Goal: Book appointment/travel/reservation

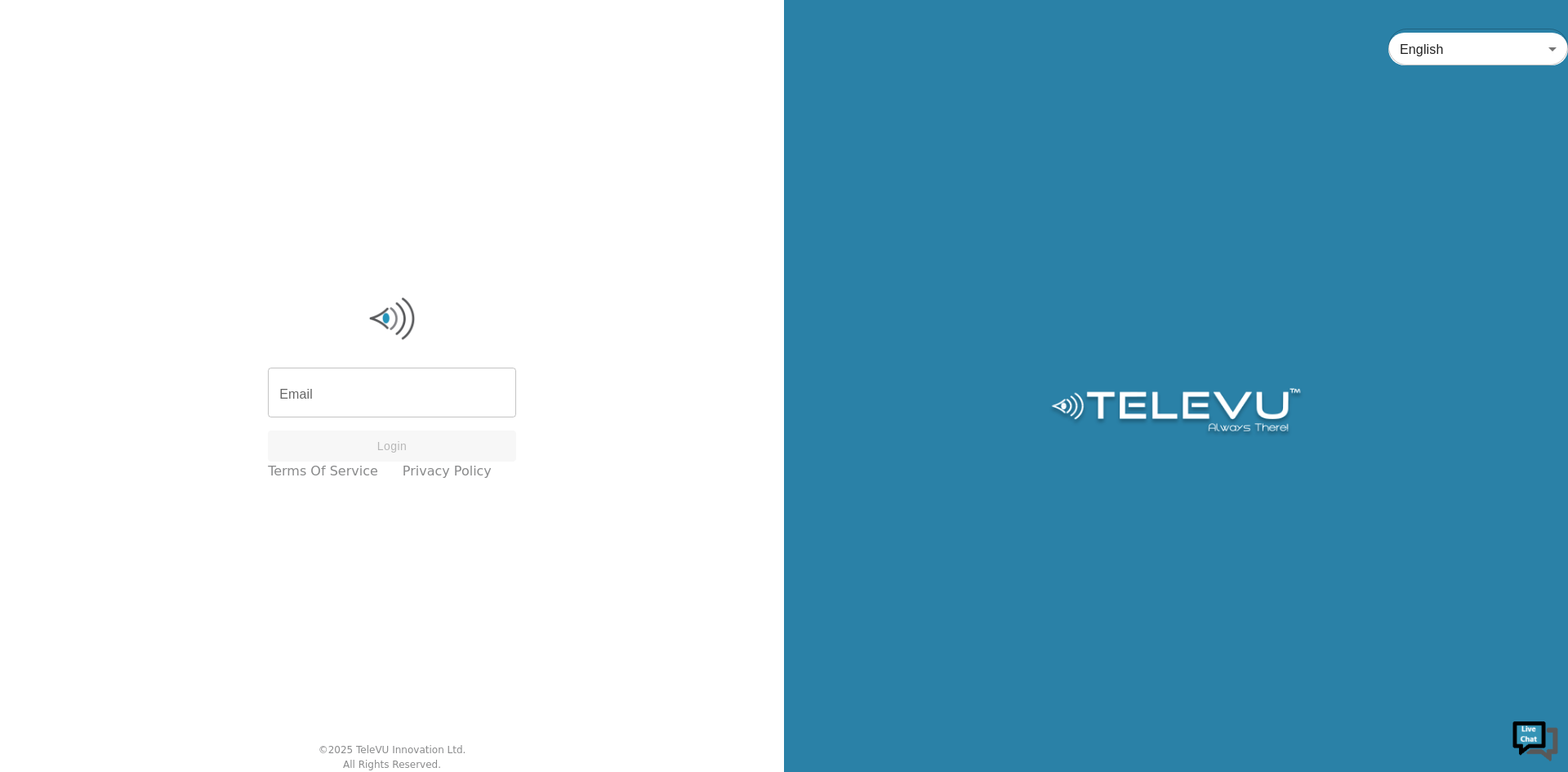
click at [289, 389] on input "Email" at bounding box center [392, 395] width 248 height 46
type input "[EMAIL_ADDRESS][DOMAIN_NAME]"
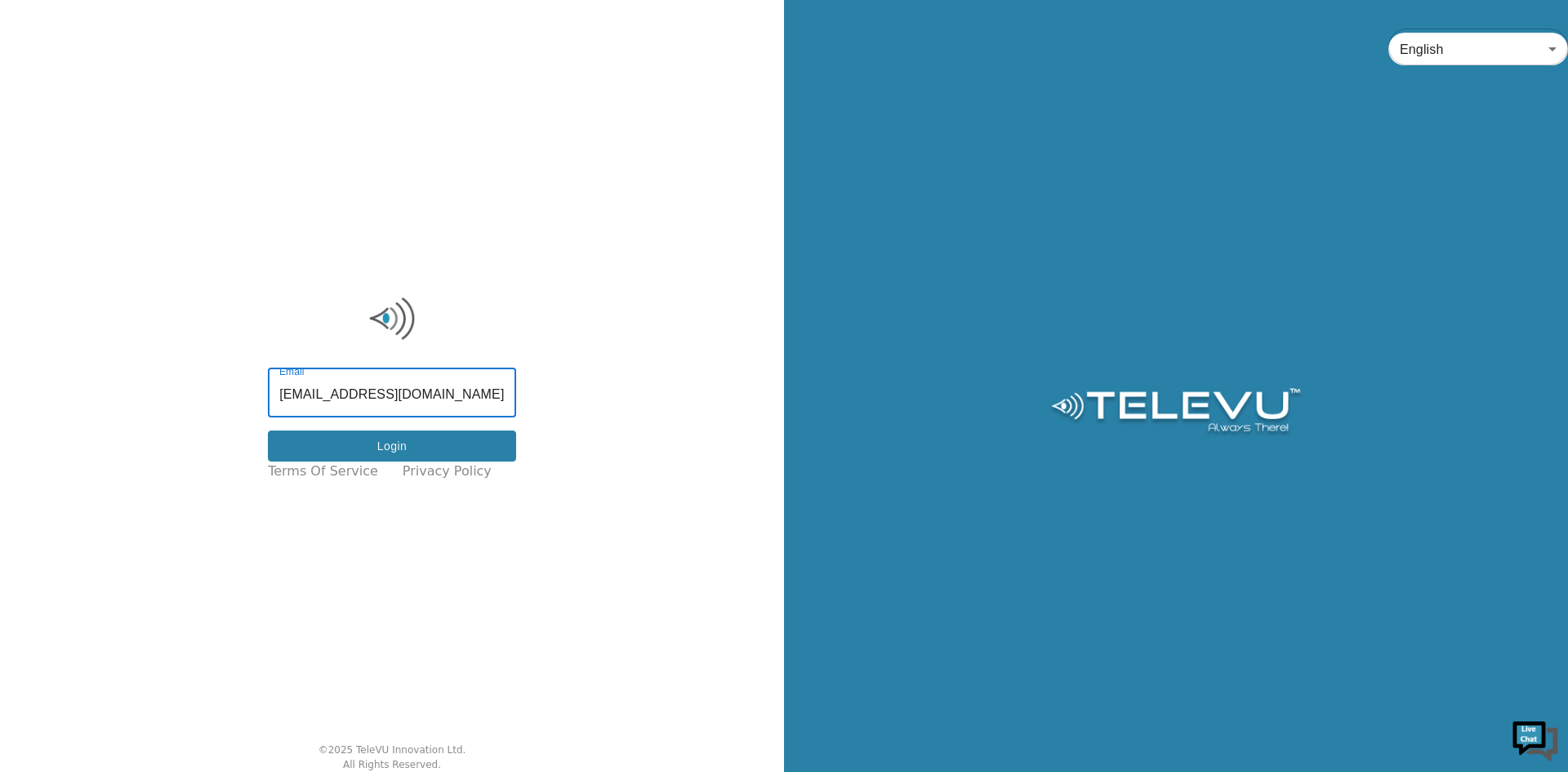
click at [372, 449] on button "Login" at bounding box center [392, 446] width 248 height 32
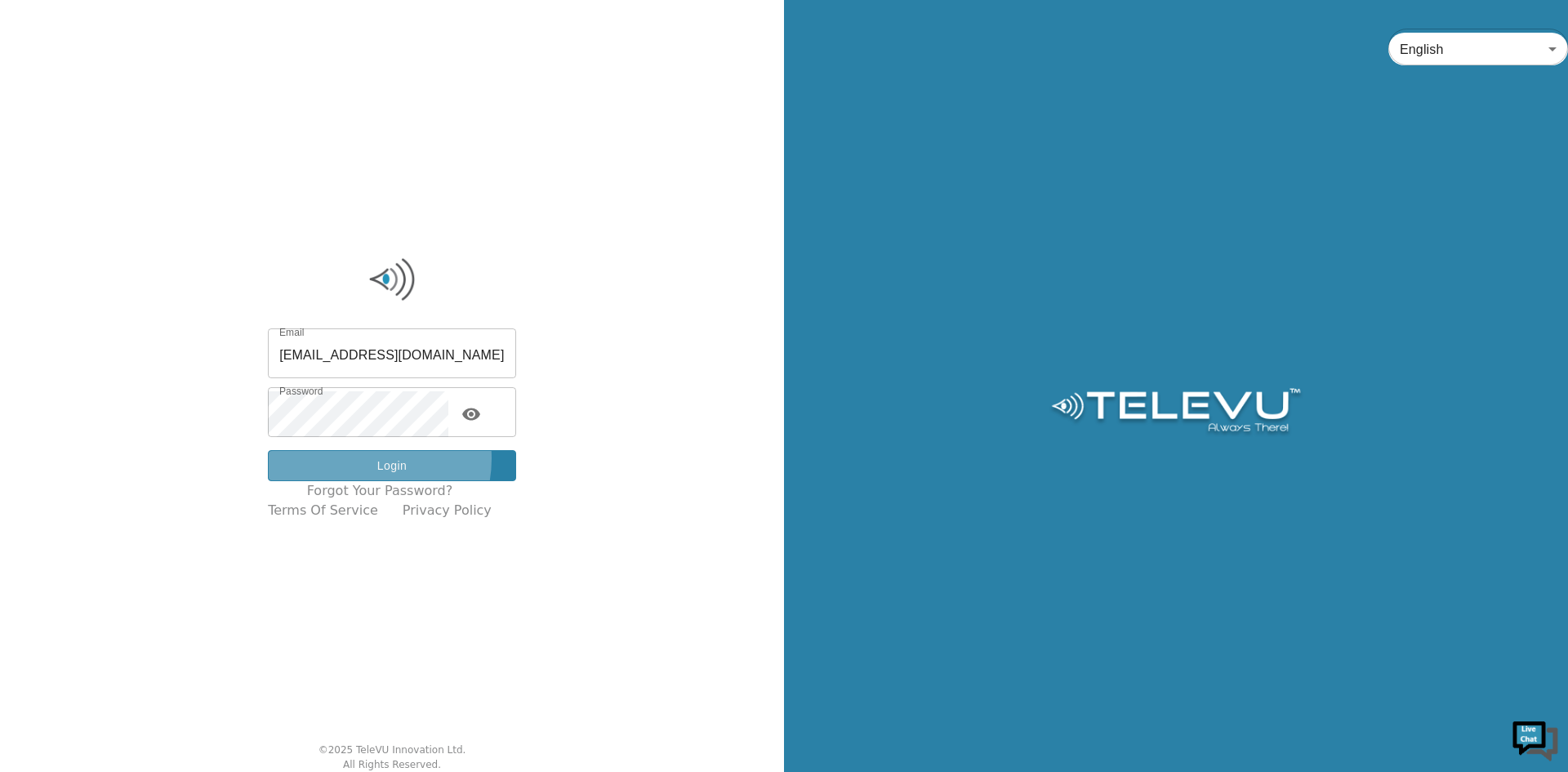
drag, startPoint x: 373, startPoint y: 458, endPoint x: 890, endPoint y: 640, distance: 548.1
click at [375, 458] on button "Login" at bounding box center [392, 466] width 248 height 32
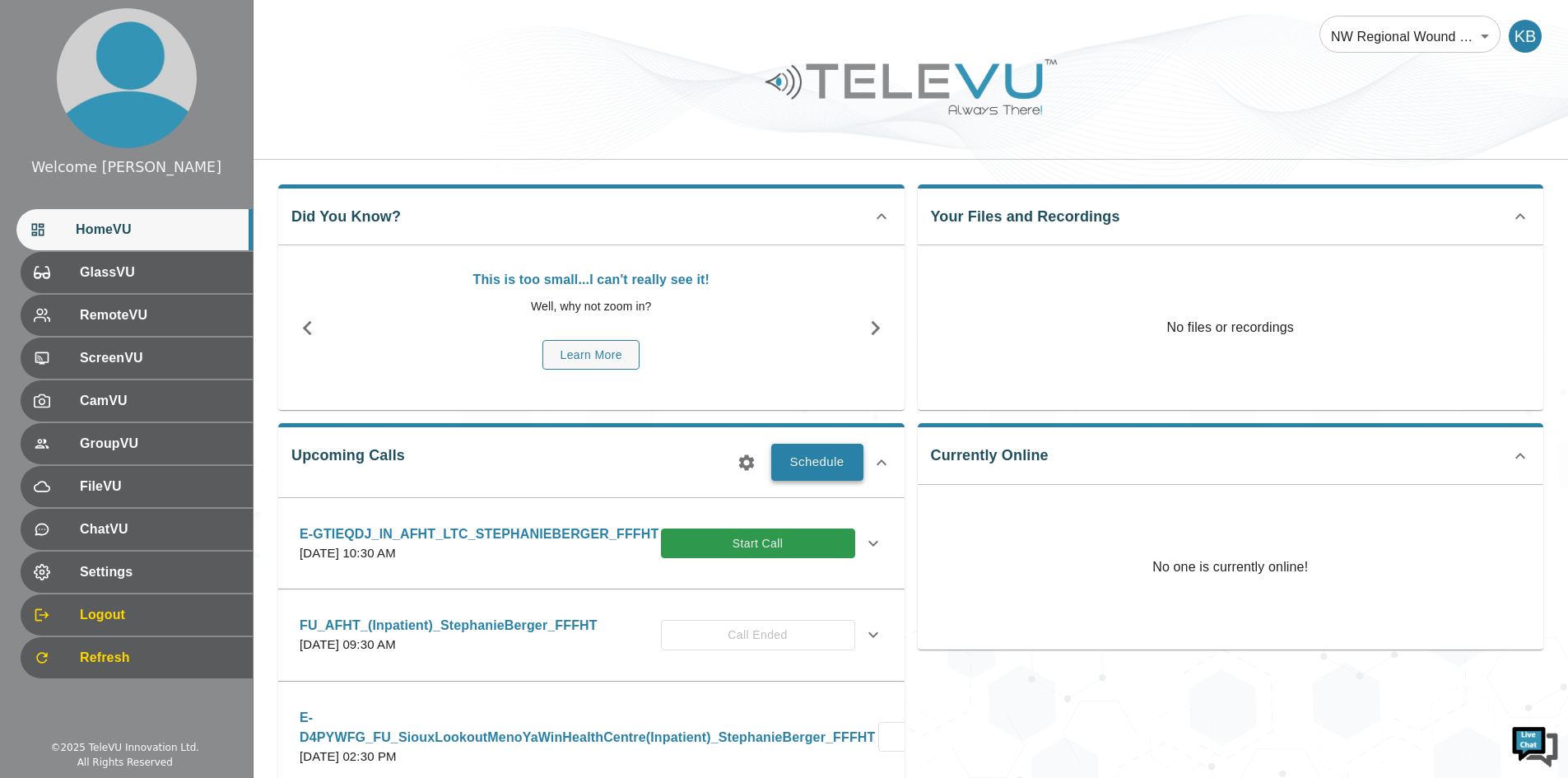
click at [825, 463] on button "Schedule" at bounding box center [817, 462] width 92 height 36
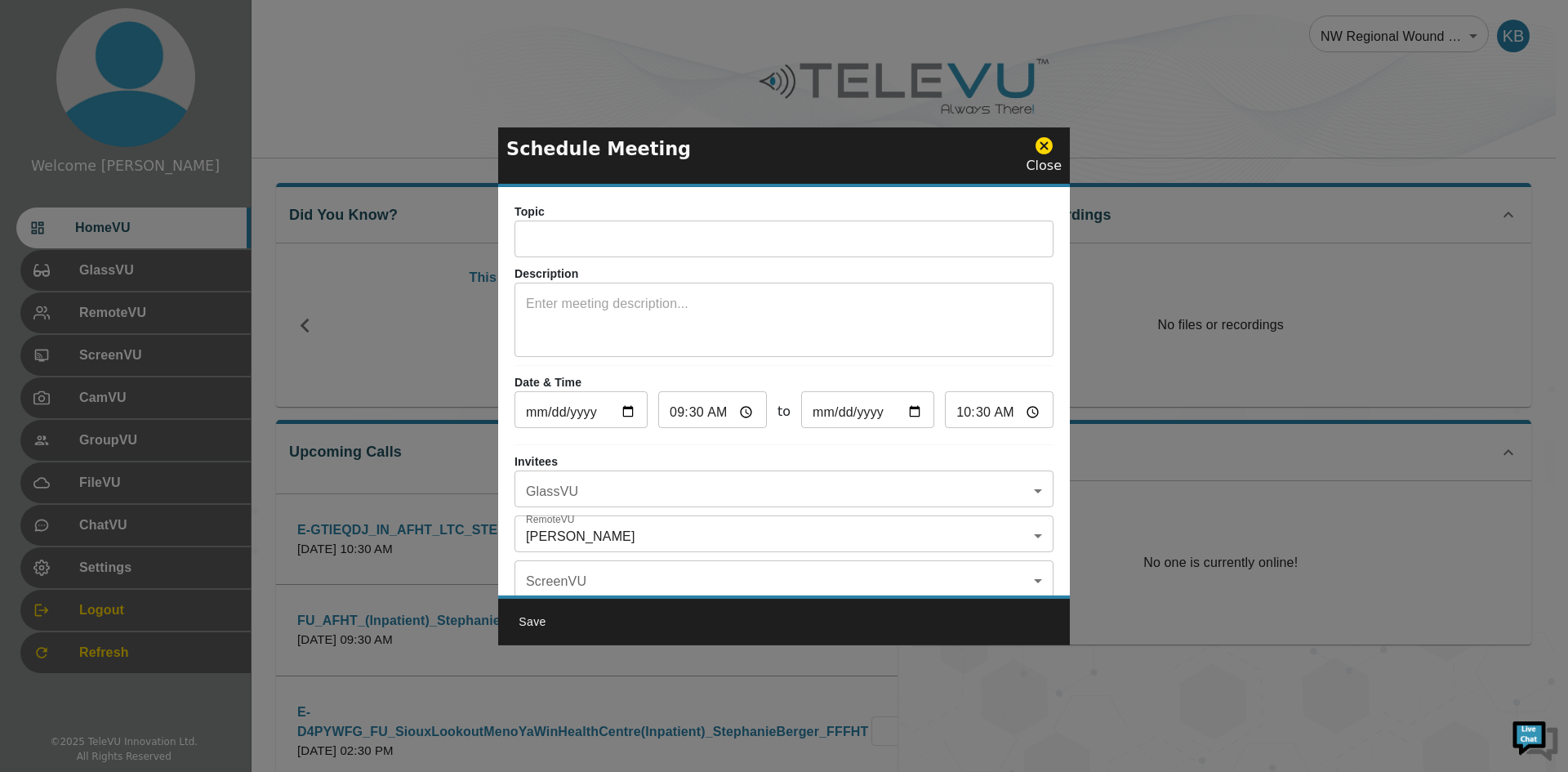
click at [631, 248] on input "text" at bounding box center [784, 241] width 539 height 33
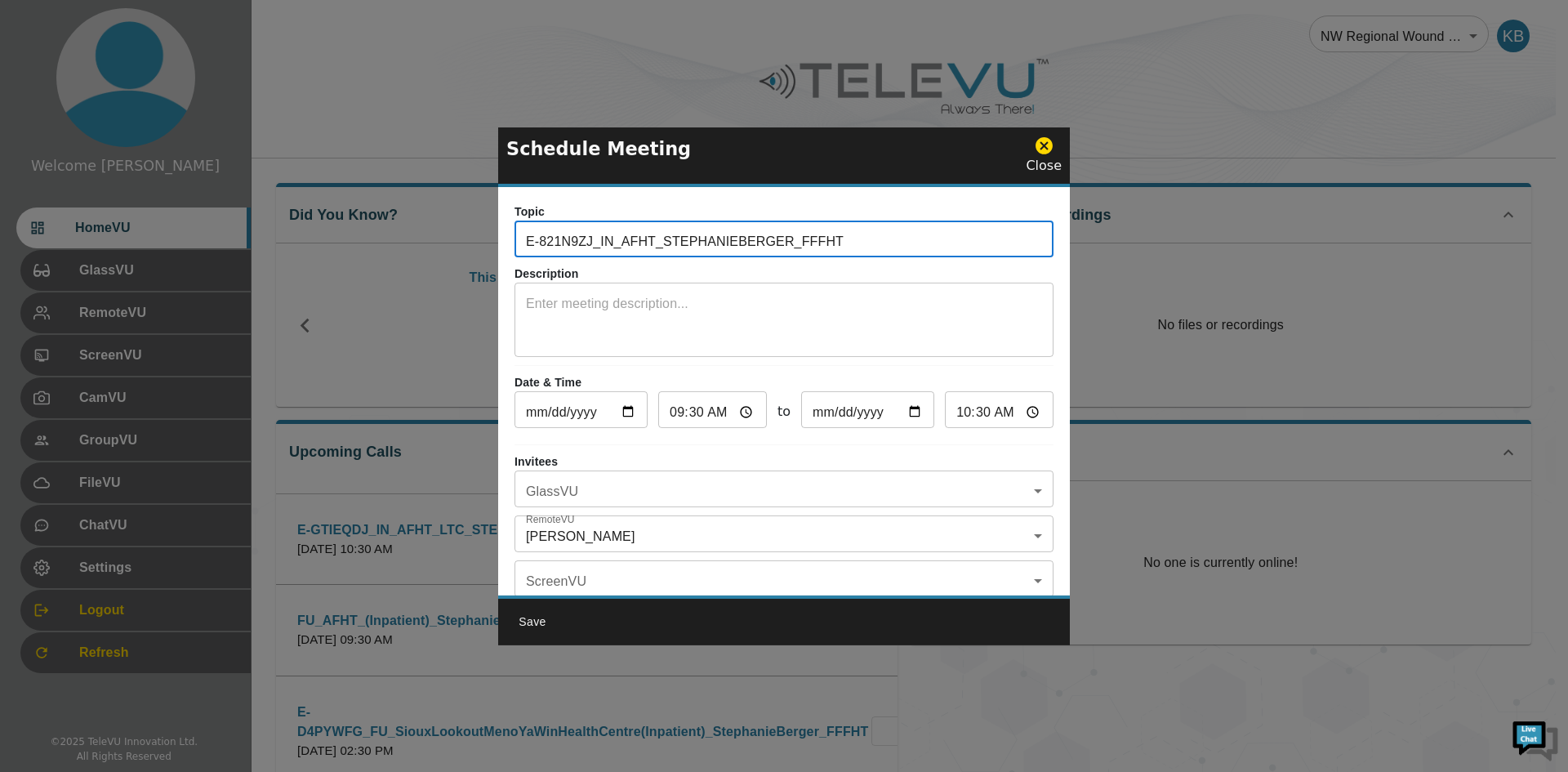
type input "E-821N9ZJ_IN_AFHT_STEPHANIEBERGER_FFFHT"
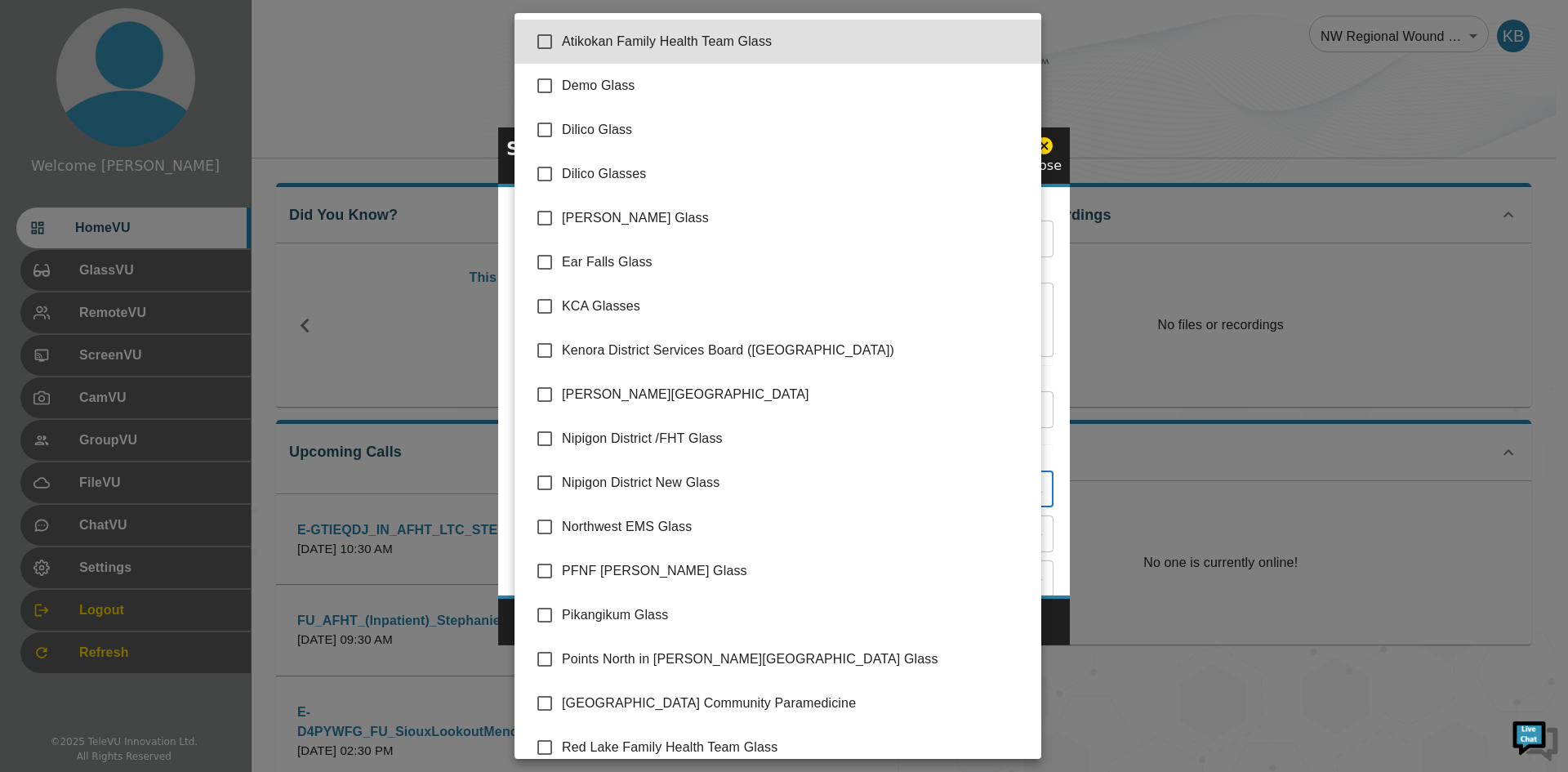
click at [705, 484] on body "Welcome [PERSON_NAME] HomeVU GlassVU RemoteVU ScreenVU CamVU GroupVU FileVU Cha…" at bounding box center [784, 637] width 1568 height 1274
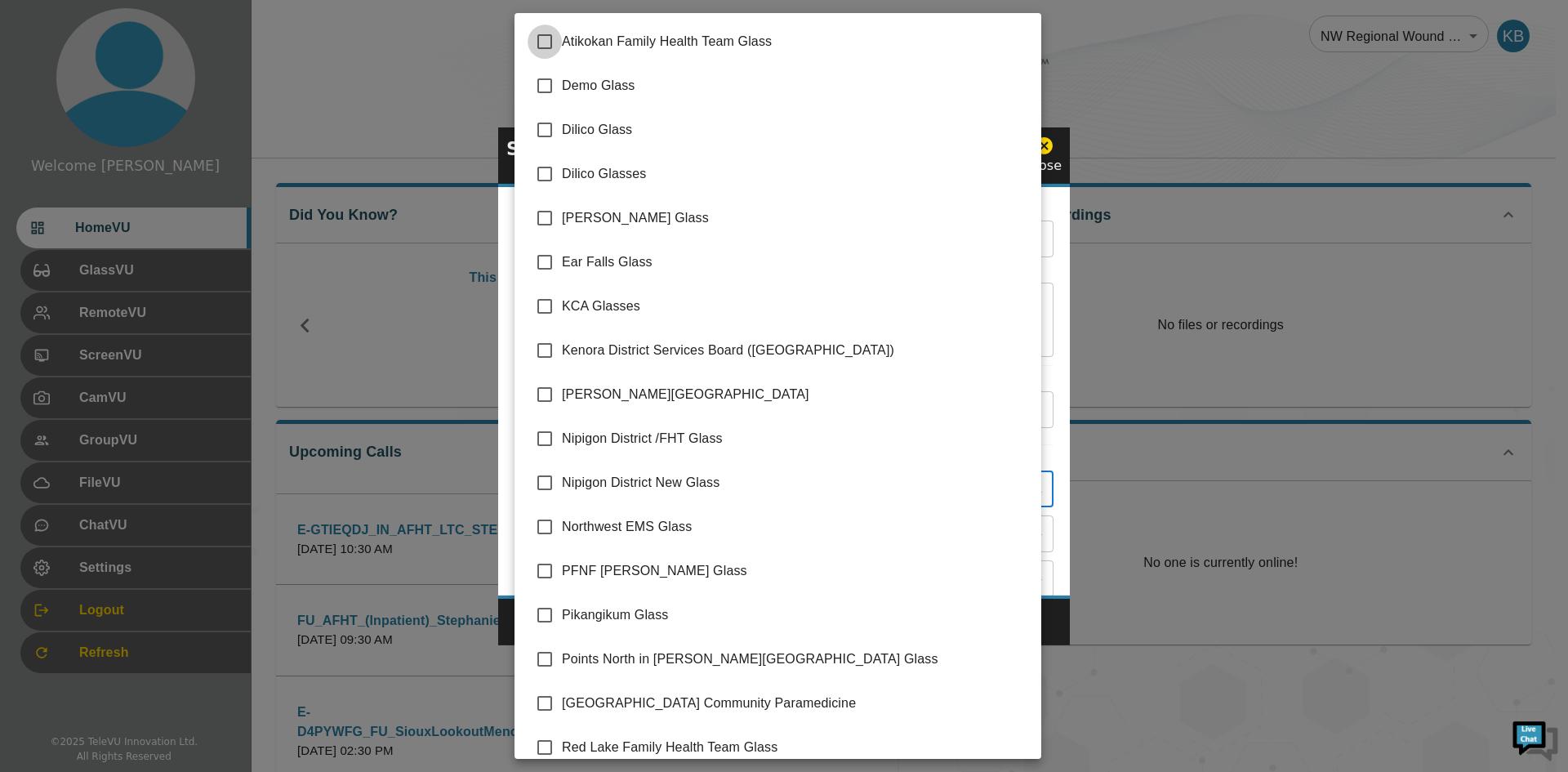
click at [545, 40] on input "checkbox" at bounding box center [544, 41] width 34 height 34
checkbox input "true"
type input "Atikokan Family Health Team Glass"
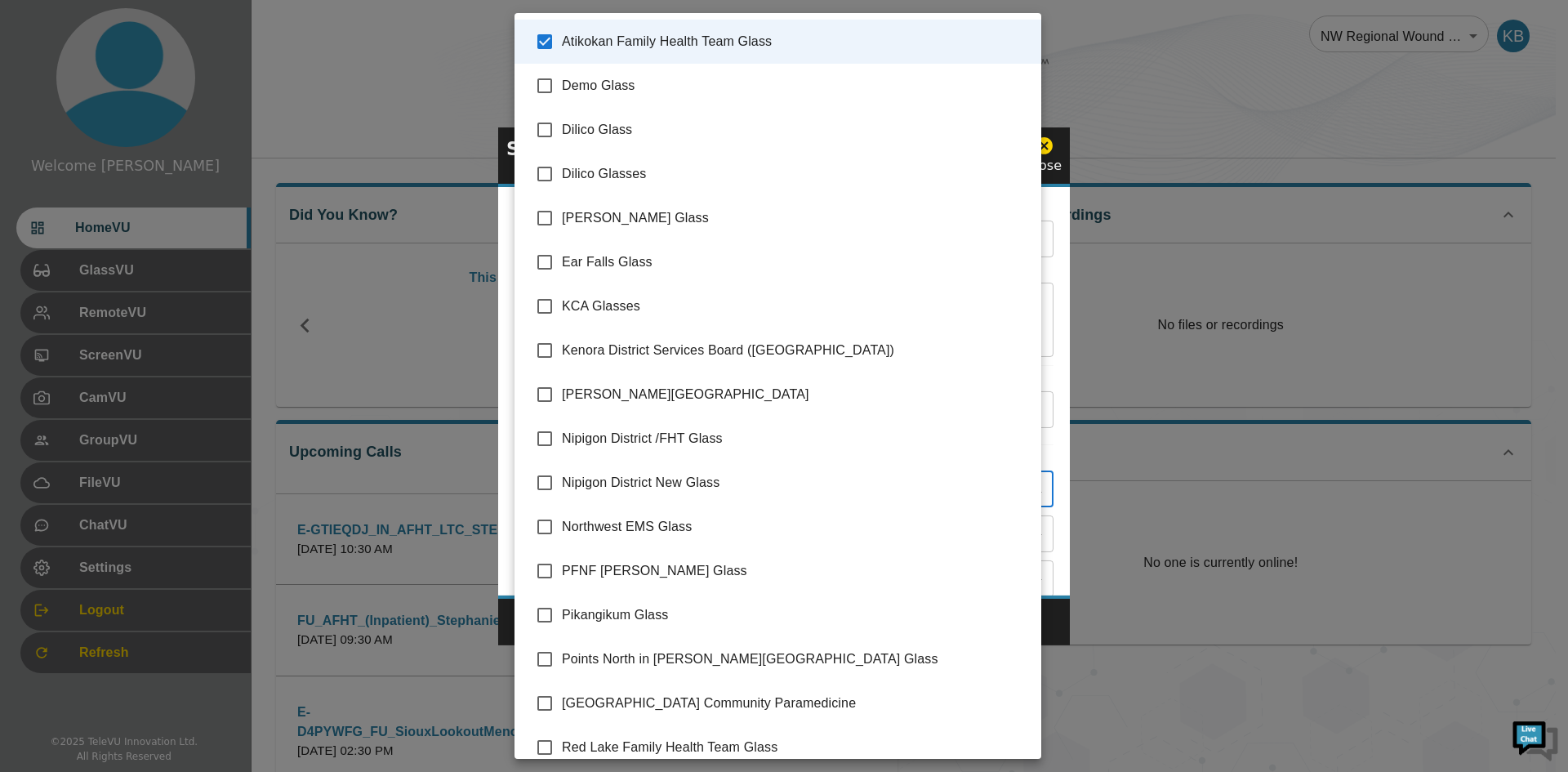
click at [1056, 273] on div at bounding box center [784, 386] width 1568 height 772
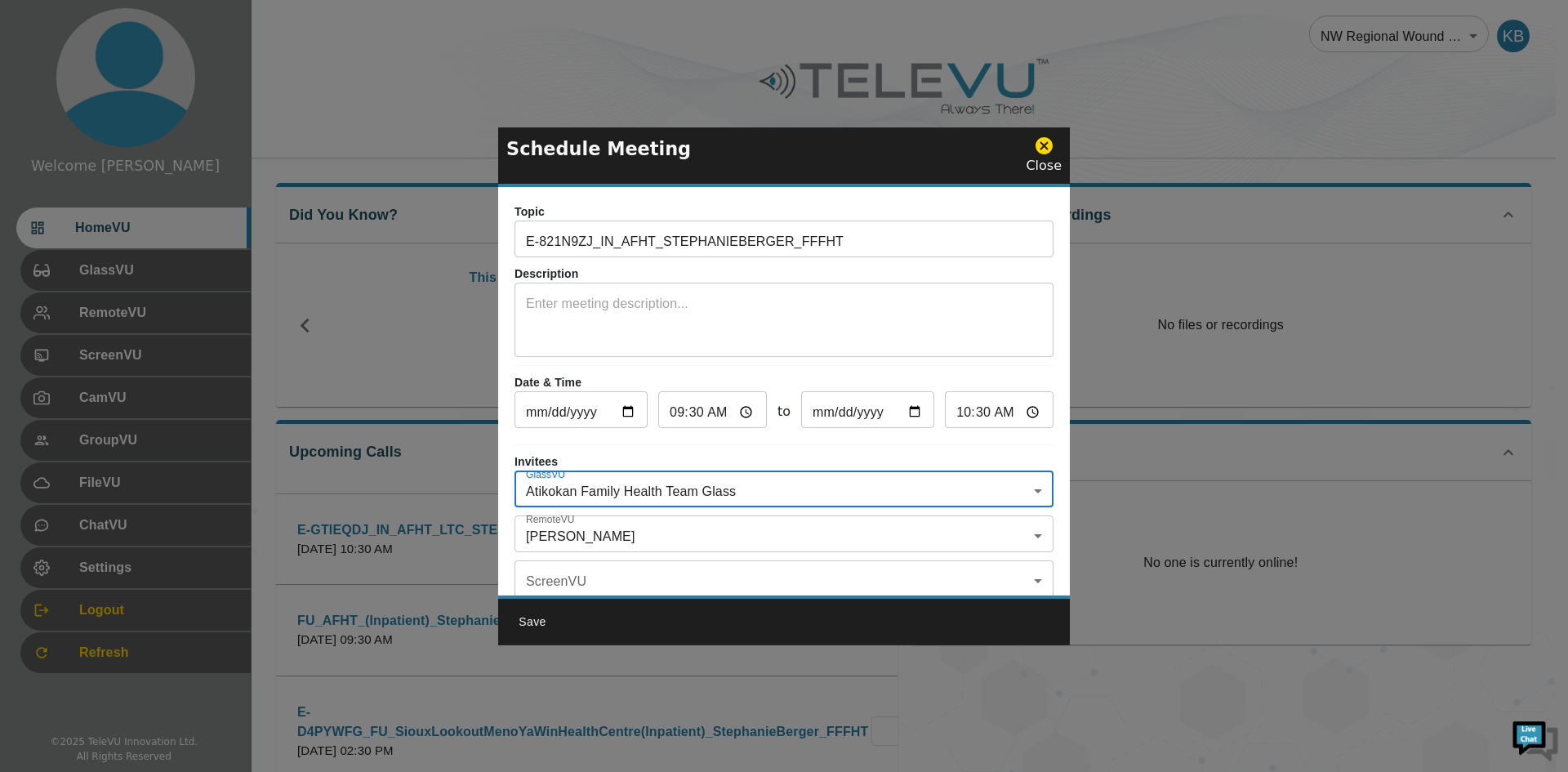
click at [695, 534] on body "Welcome [PERSON_NAME] HomeVU GlassVU RemoteVU ScreenVU CamVU GroupVU FileVU Cha…" at bounding box center [784, 637] width 1568 height 1274
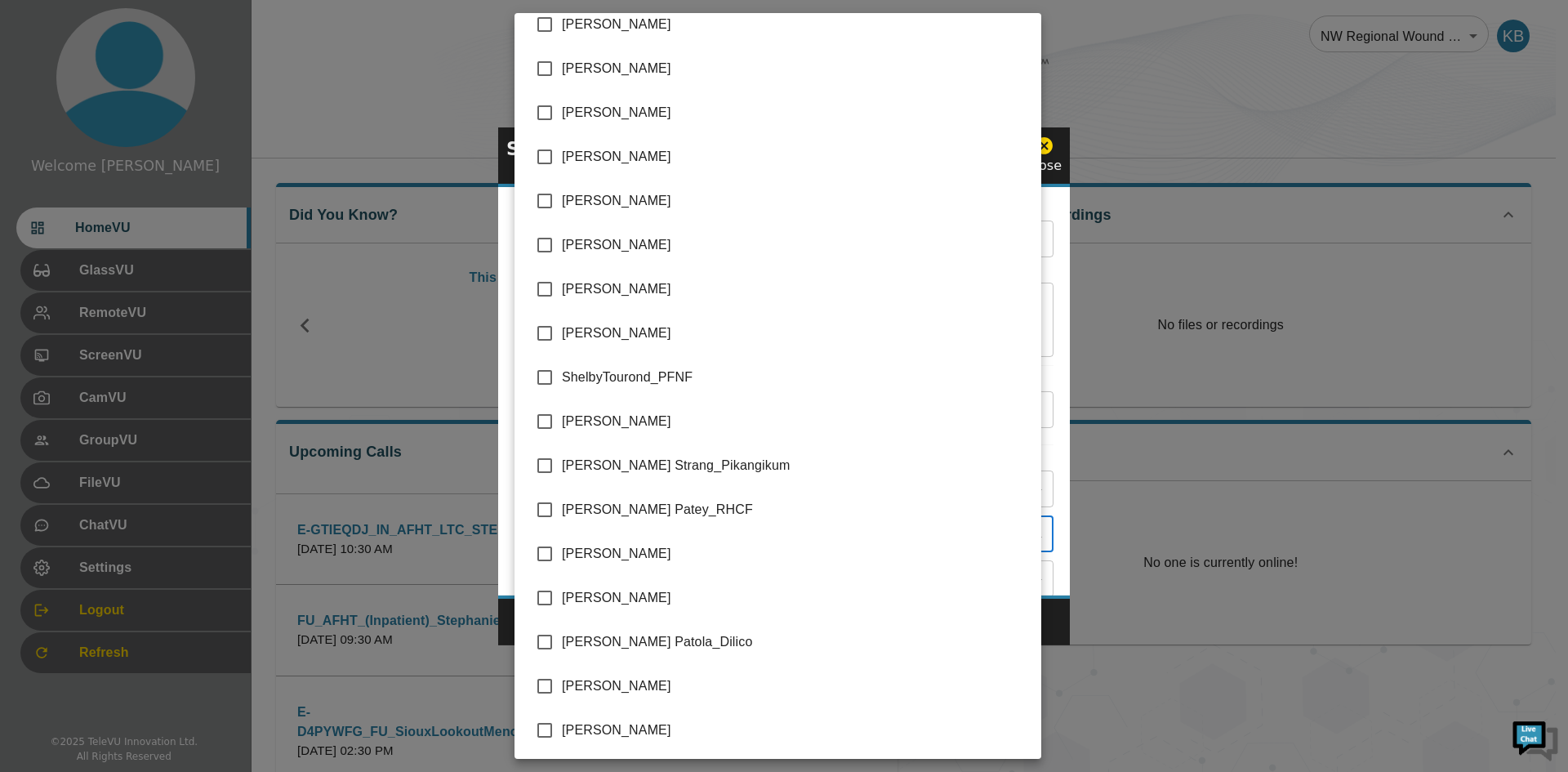
scroll to position [3761, 0]
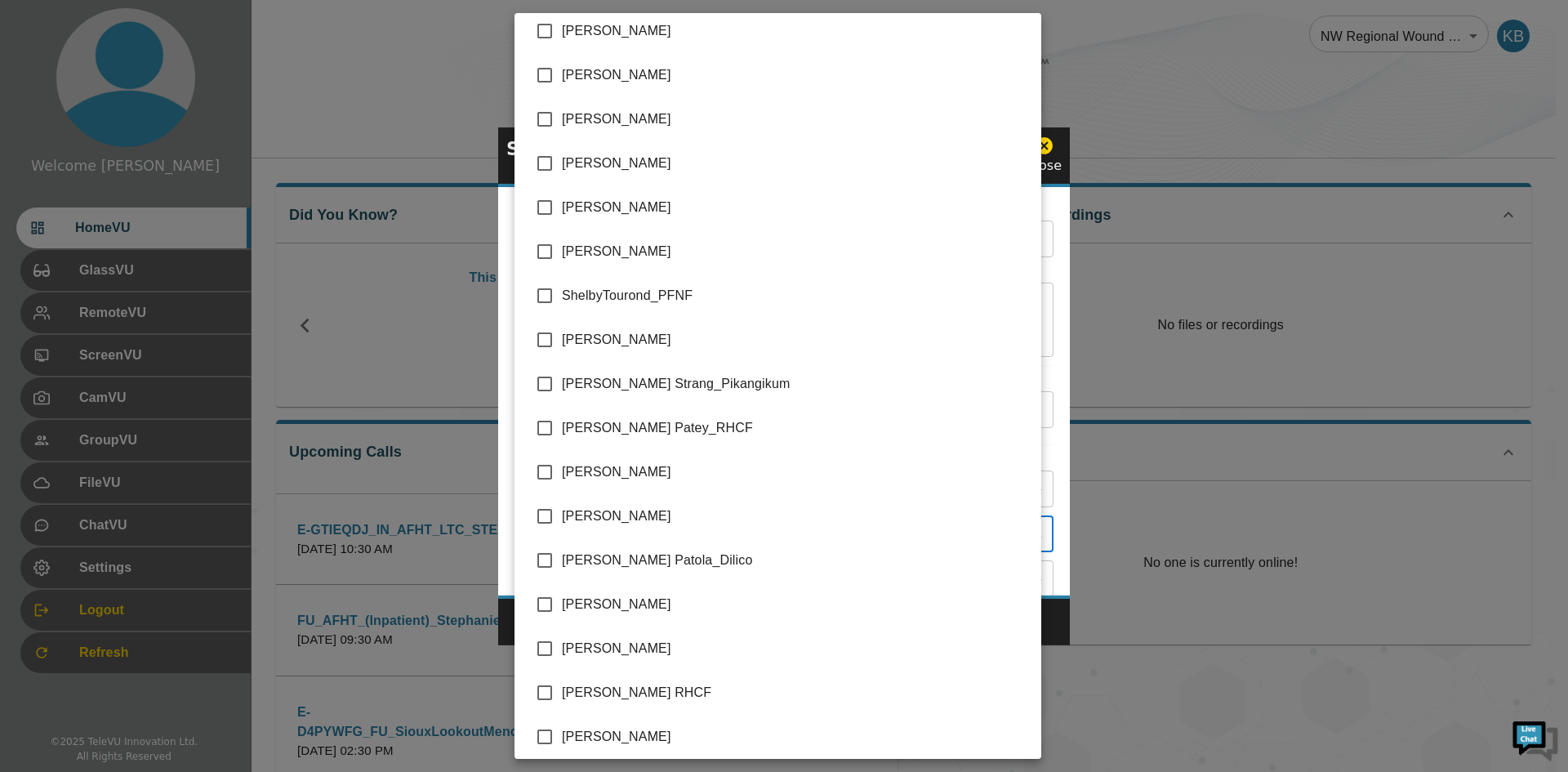
click at [571, 477] on span "[PERSON_NAME]" at bounding box center [795, 472] width 466 height 19
type input "[PERSON_NAME],[PERSON_NAME]"
checkbox input "true"
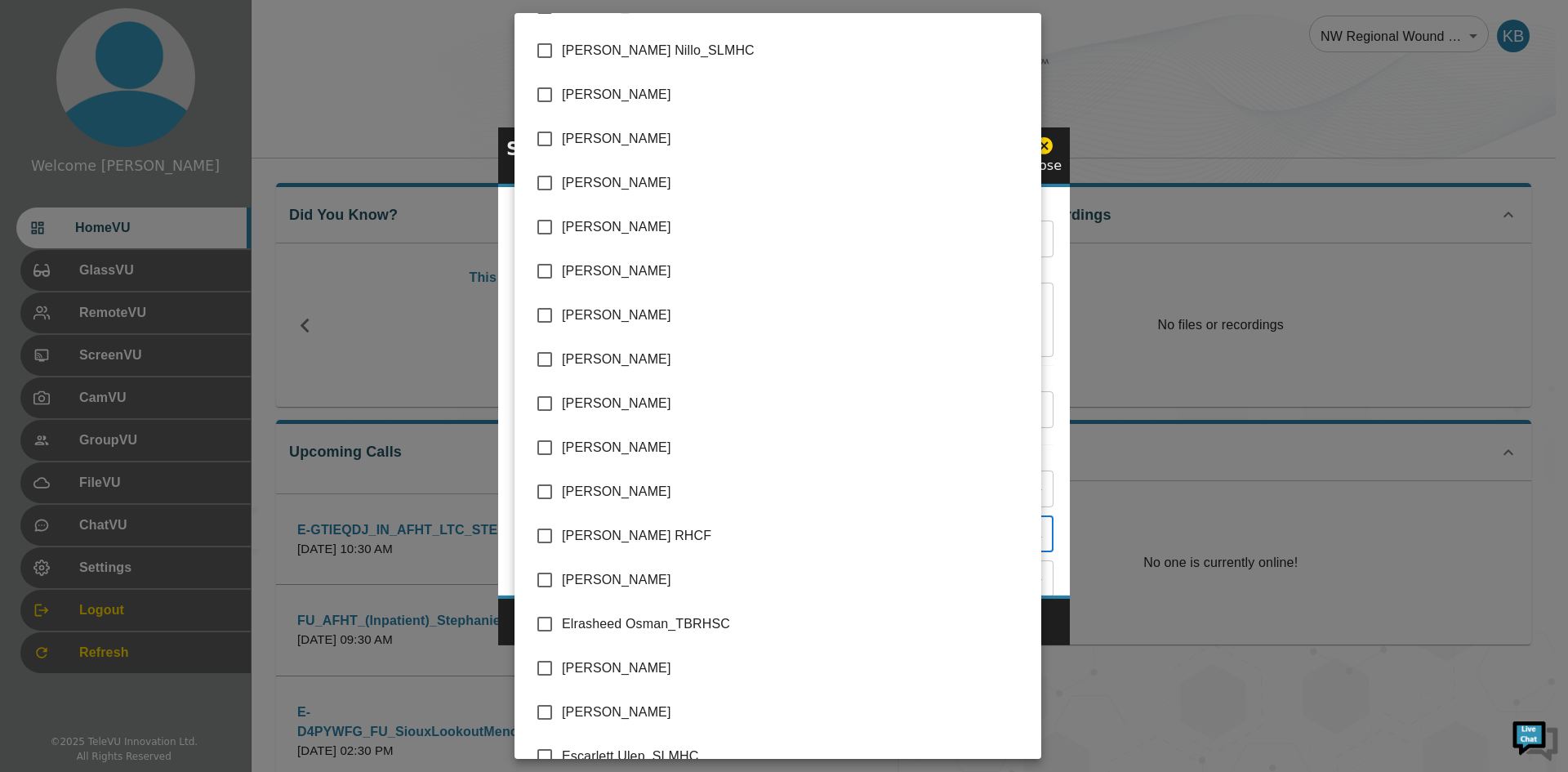
scroll to position [656, 0]
click at [550, 143] on input "checkbox" at bounding box center [544, 135] width 34 height 34
checkbox input "true"
type input "[PERSON_NAME],[PERSON_NAME],[PERSON_NAME]"
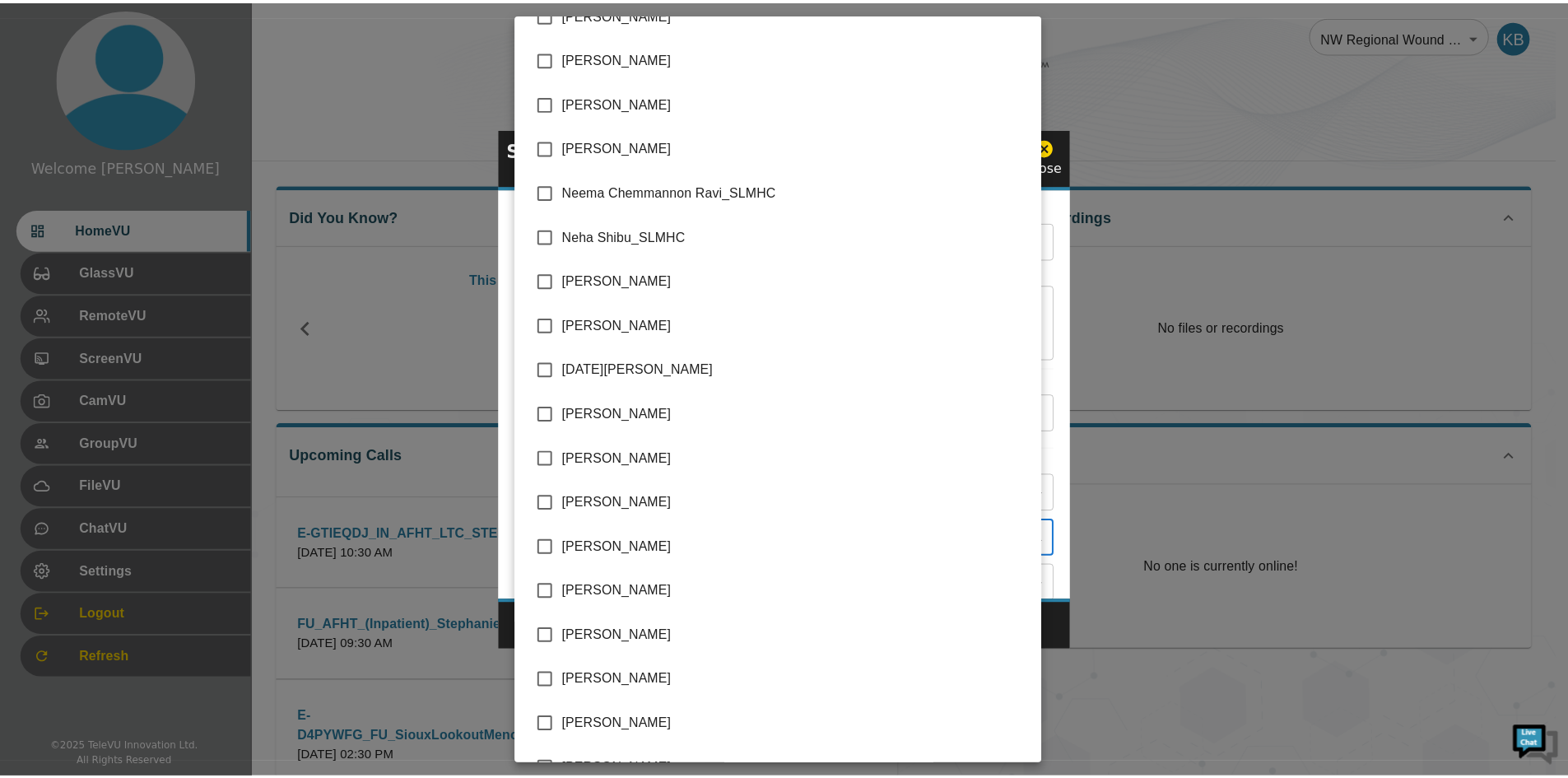
scroll to position [3213, 0]
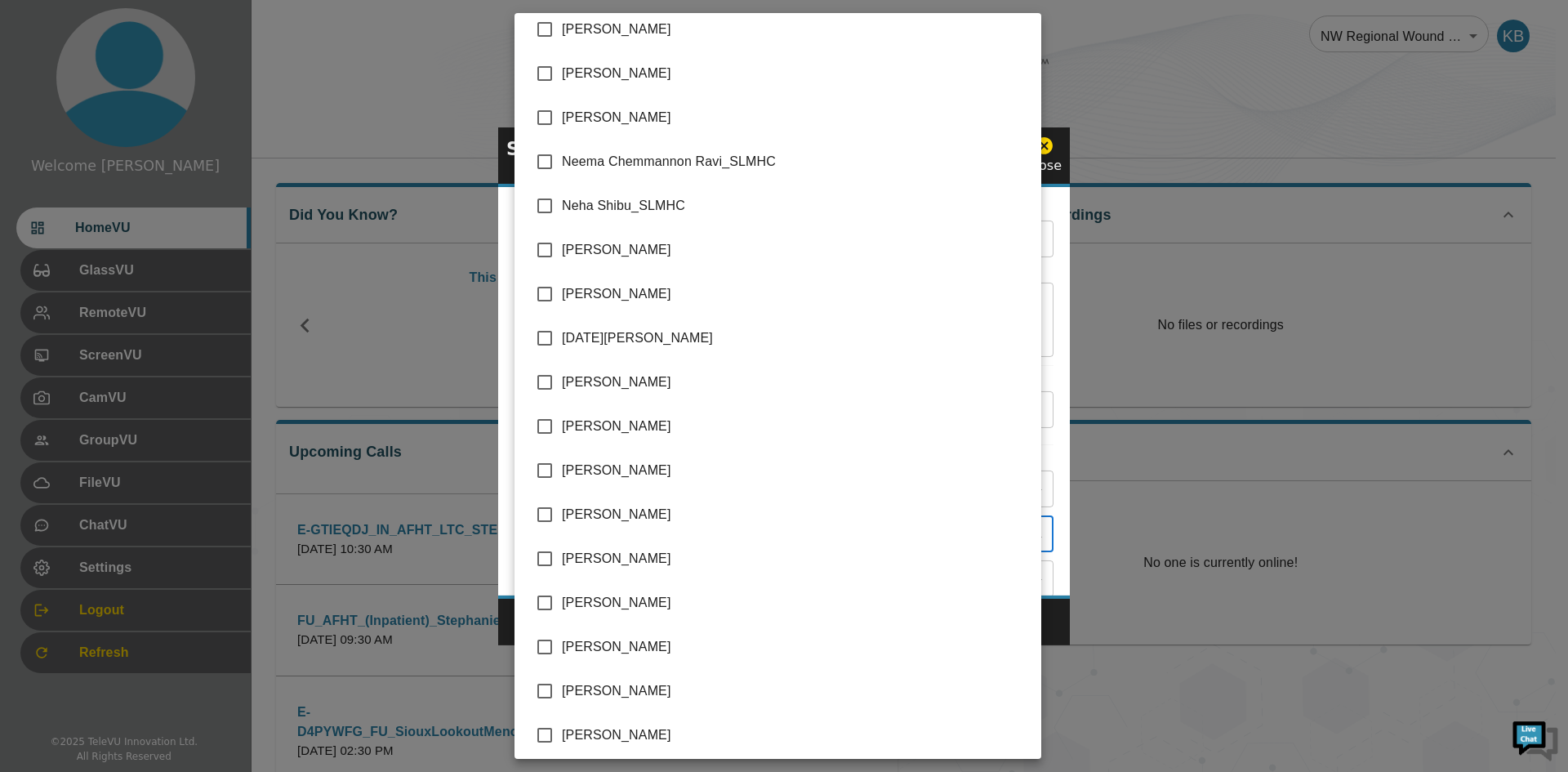
click at [1051, 512] on div at bounding box center [784, 386] width 1568 height 772
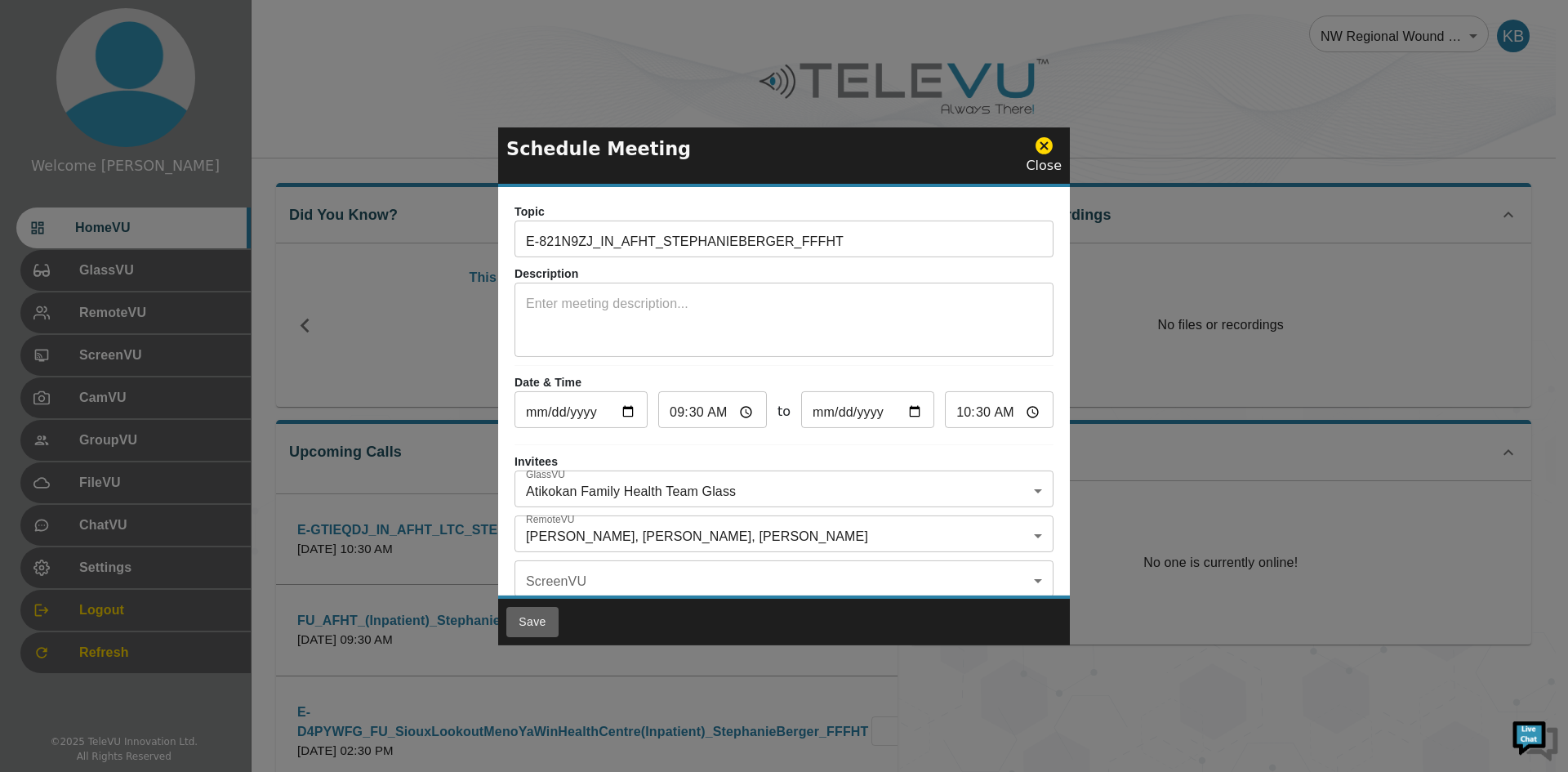
click at [538, 621] on button "Save" at bounding box center [532, 622] width 52 height 30
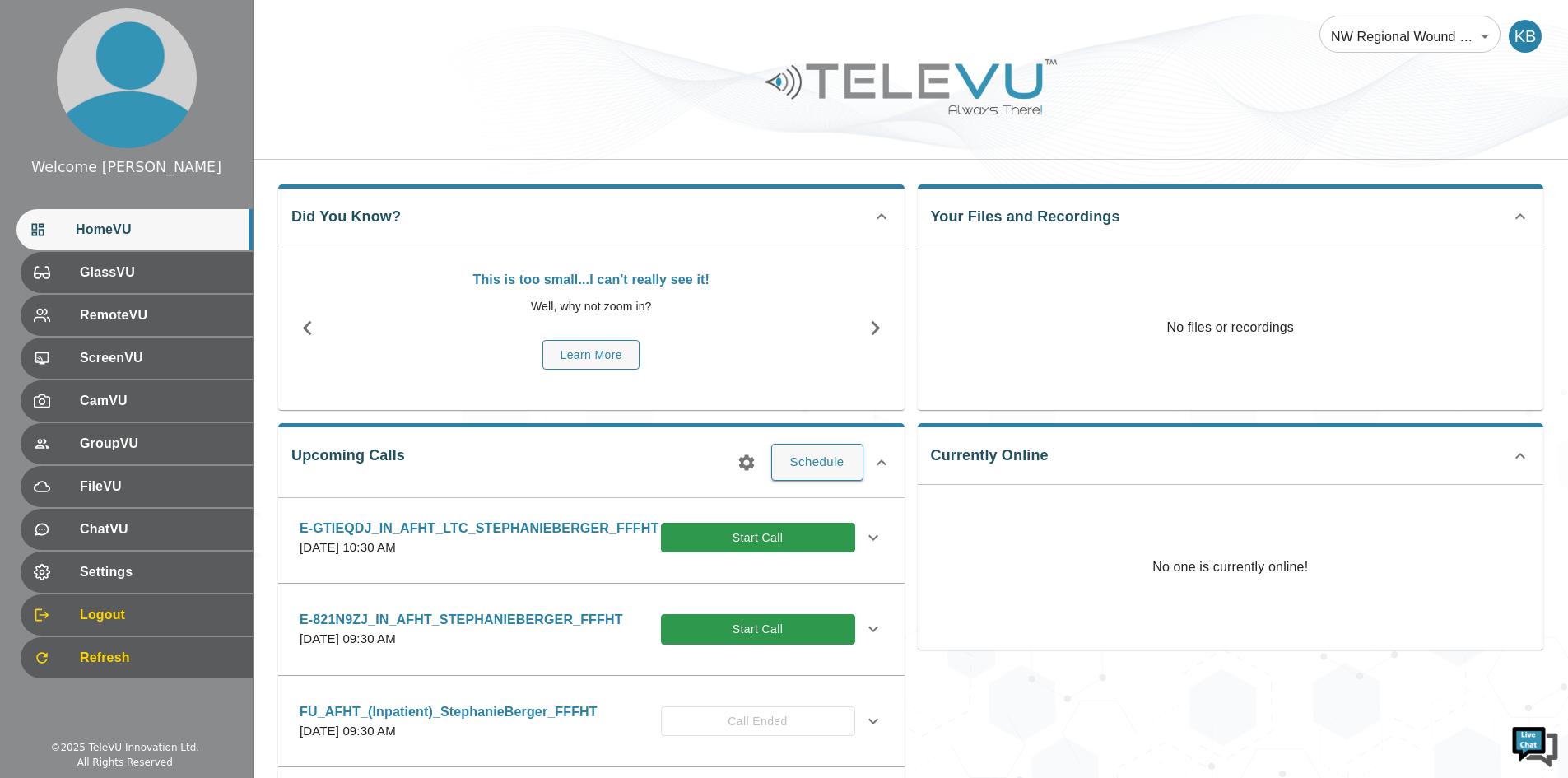
scroll to position [0, 0]
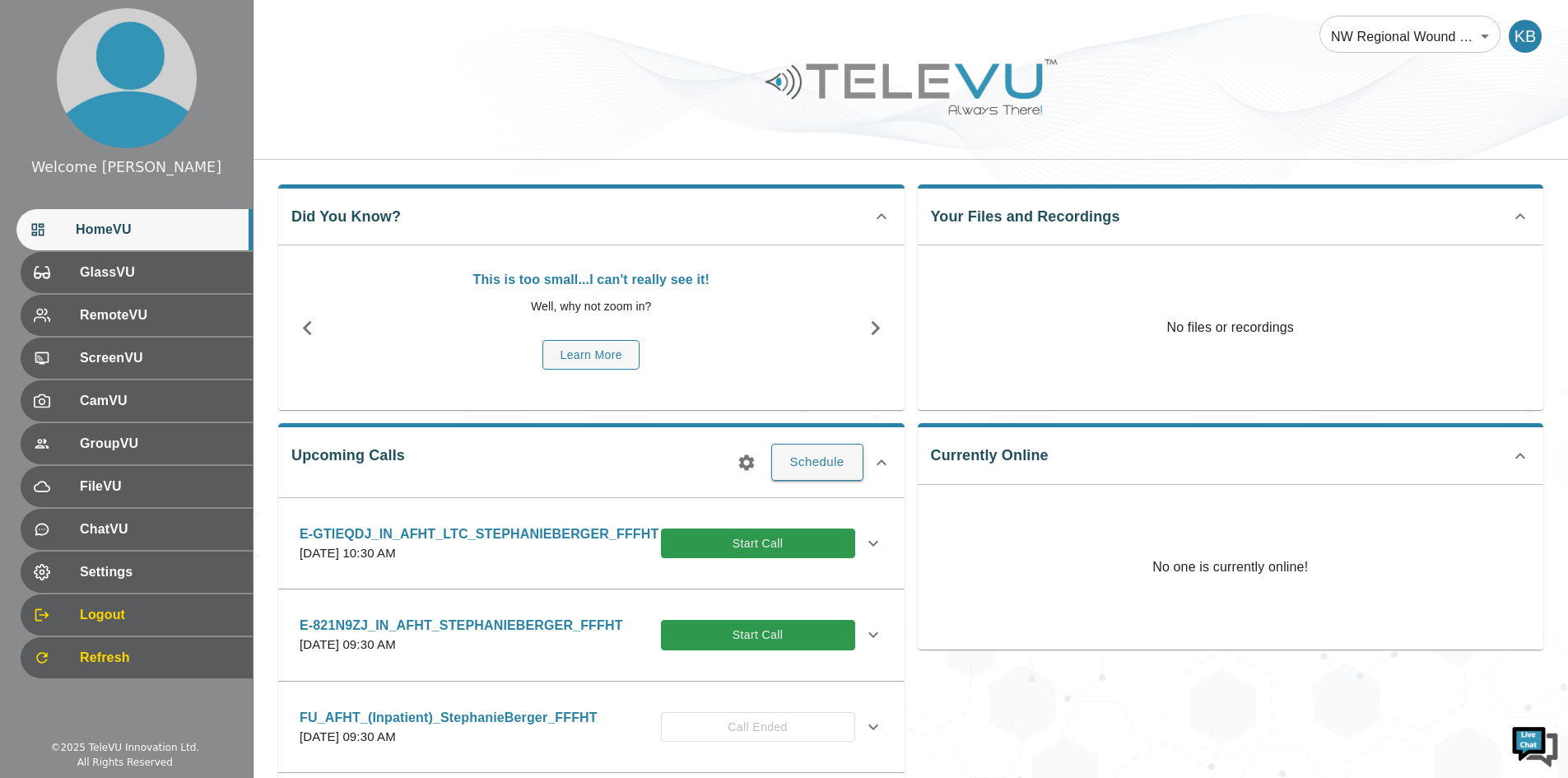
click at [417, 623] on p "E-821N9ZJ_IN_AFHT_STEPHANIEBERGER_FFFHT" at bounding box center [461, 625] width 324 height 19
click at [864, 639] on icon at bounding box center [873, 634] width 19 height 19
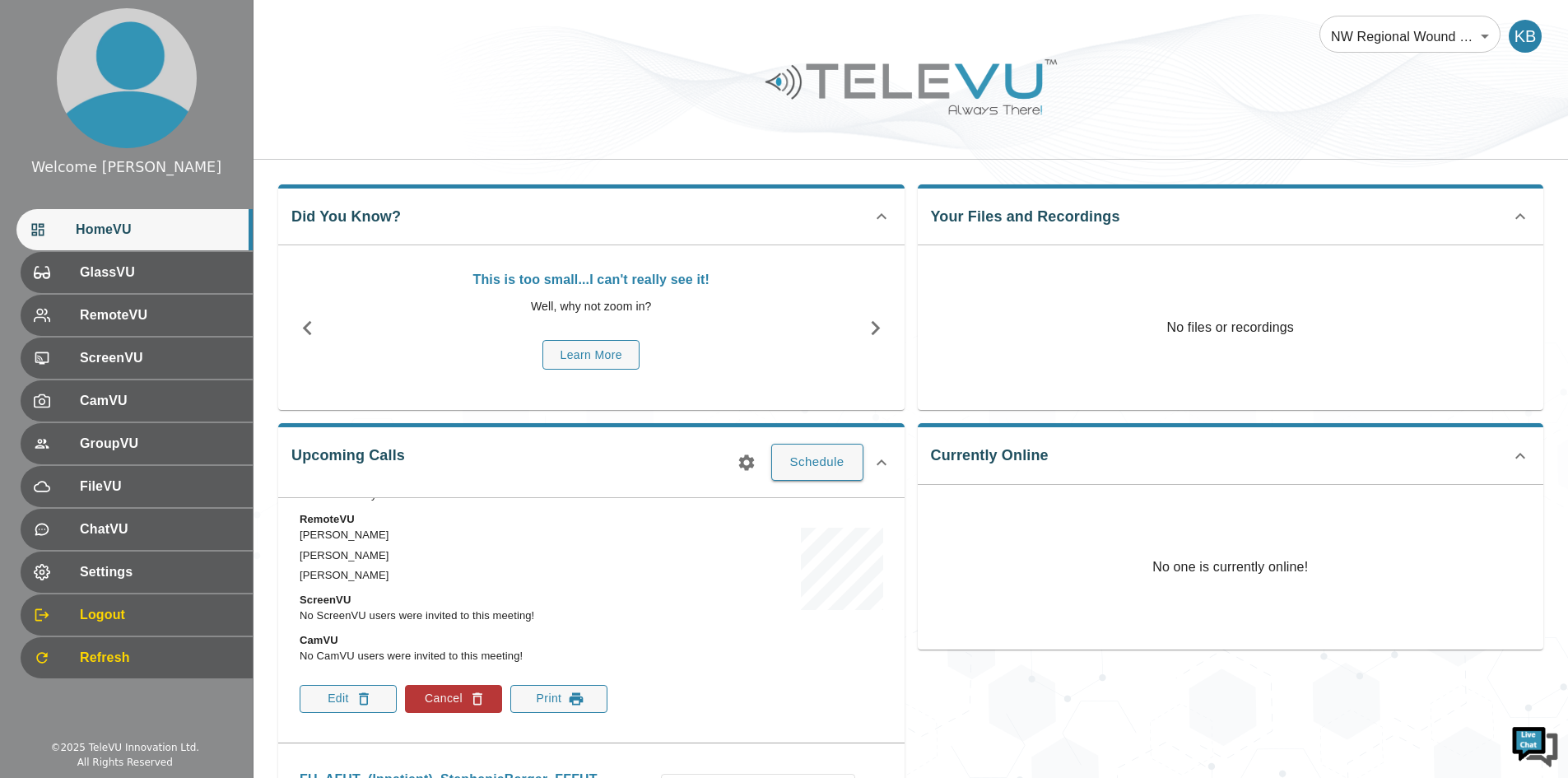
scroll to position [247, 0]
click at [350, 706] on button "Edit" at bounding box center [348, 697] width 97 height 28
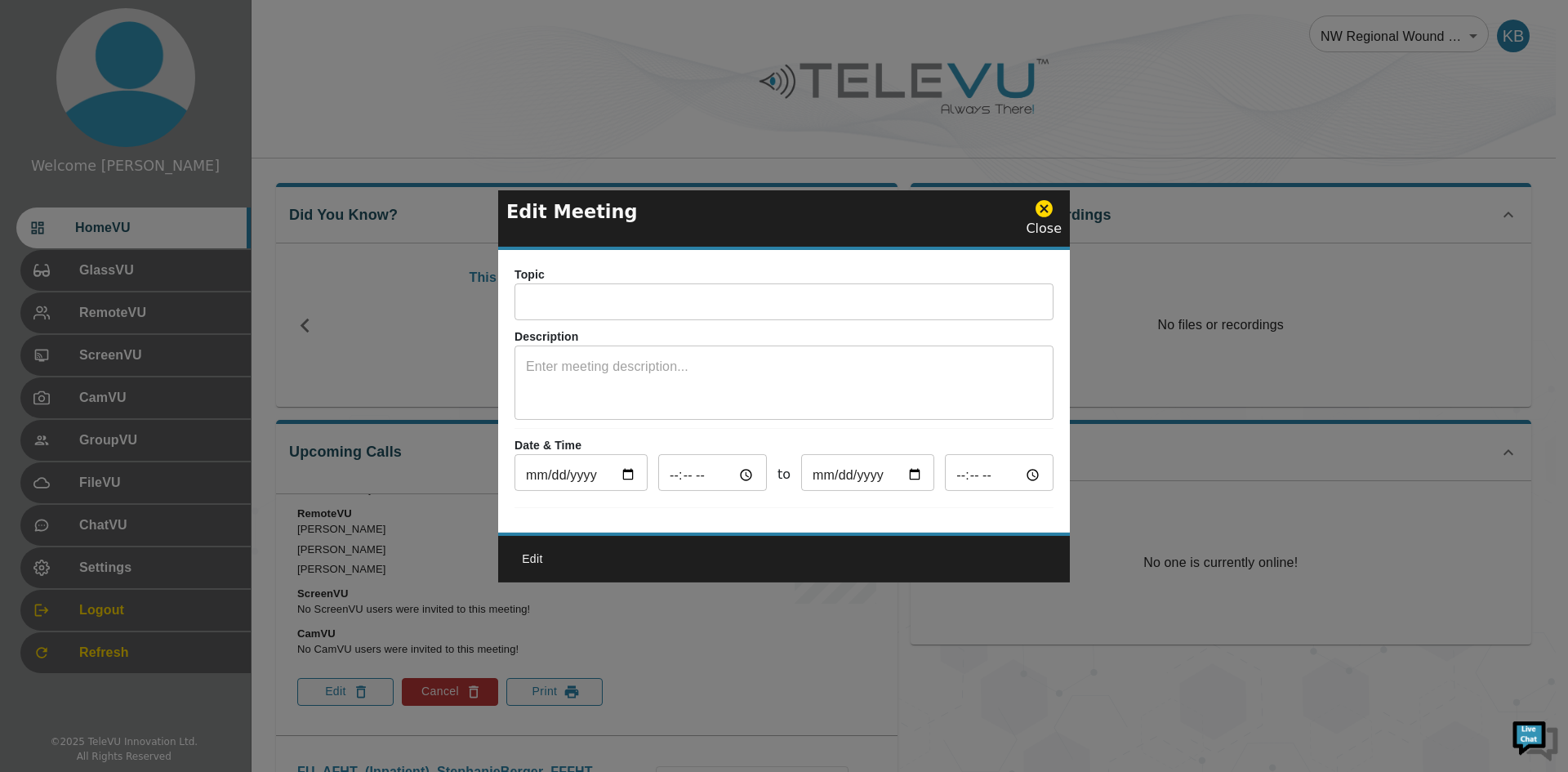
type input "E-821N9ZJ_IN_AFHT_STEPHANIEBERGER_FFFHT"
type input "[DATE]"
type input "09:30"
type input "[DATE]"
type input "10:30"
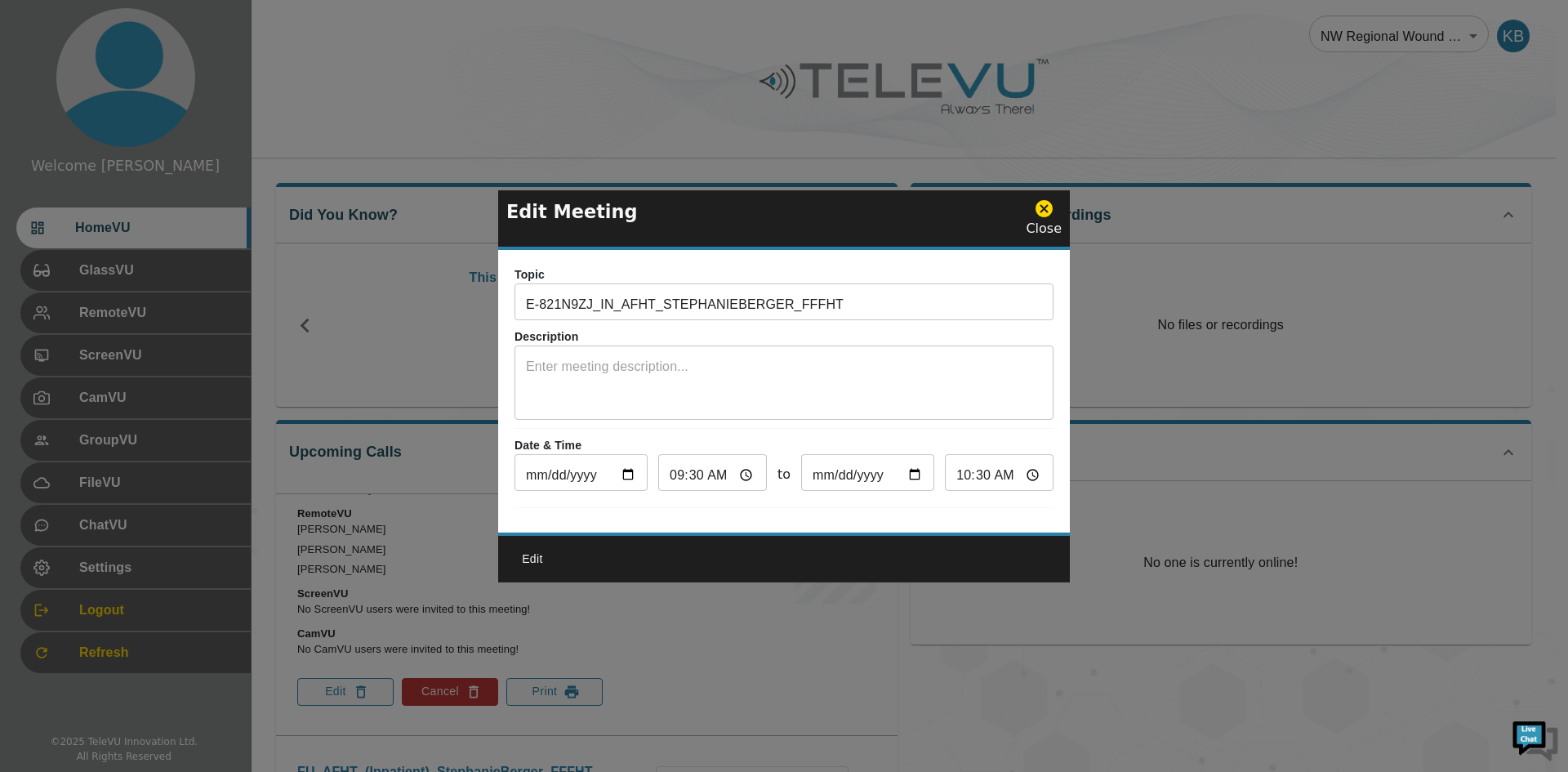
click at [638, 469] on input "[DATE]" at bounding box center [580, 475] width 133 height 33
click at [635, 469] on input "[DATE]" at bounding box center [580, 475] width 133 height 33
type input "[DATE]"
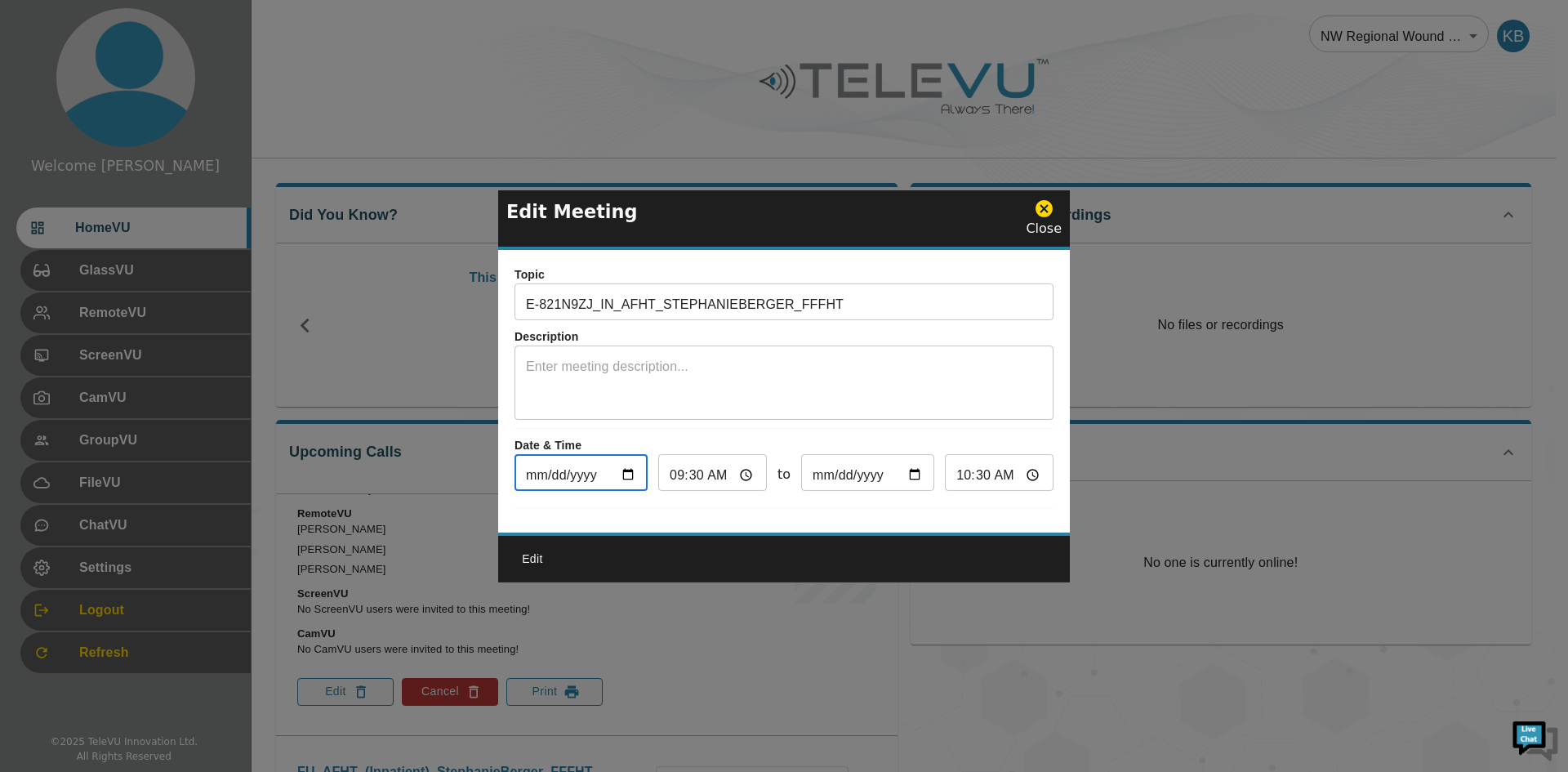
click at [739, 470] on input "09:30" at bounding box center [713, 475] width 109 height 33
type input "09:00"
type input "10:00"
type input "09:00"
click at [864, 492] on div "Date & Time [DATE] ​ 09:00 ​ to [DATE] ​ 10:00 ​" at bounding box center [784, 467] width 539 height 62
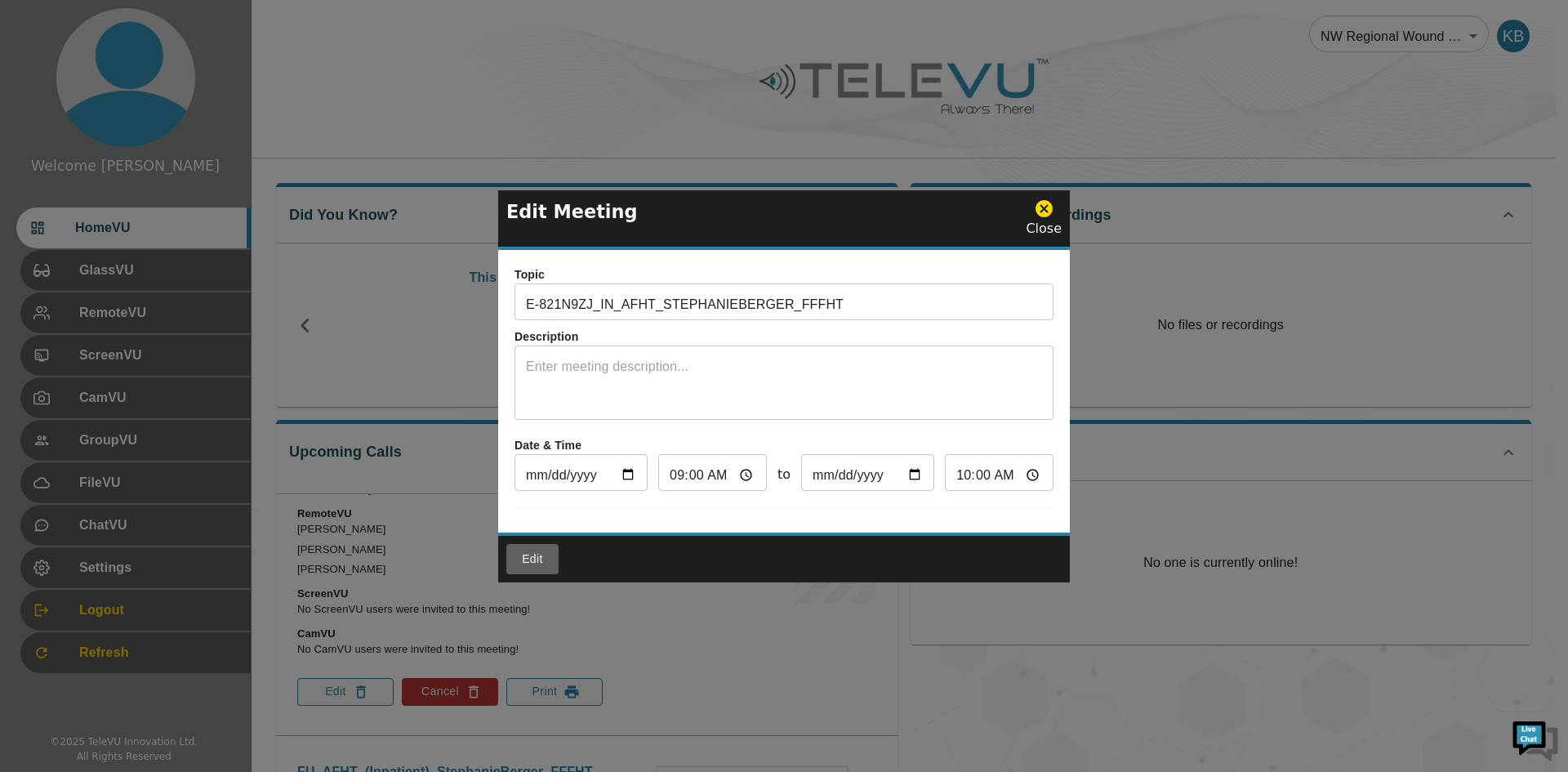
click at [530, 559] on button "Edit" at bounding box center [532, 559] width 52 height 30
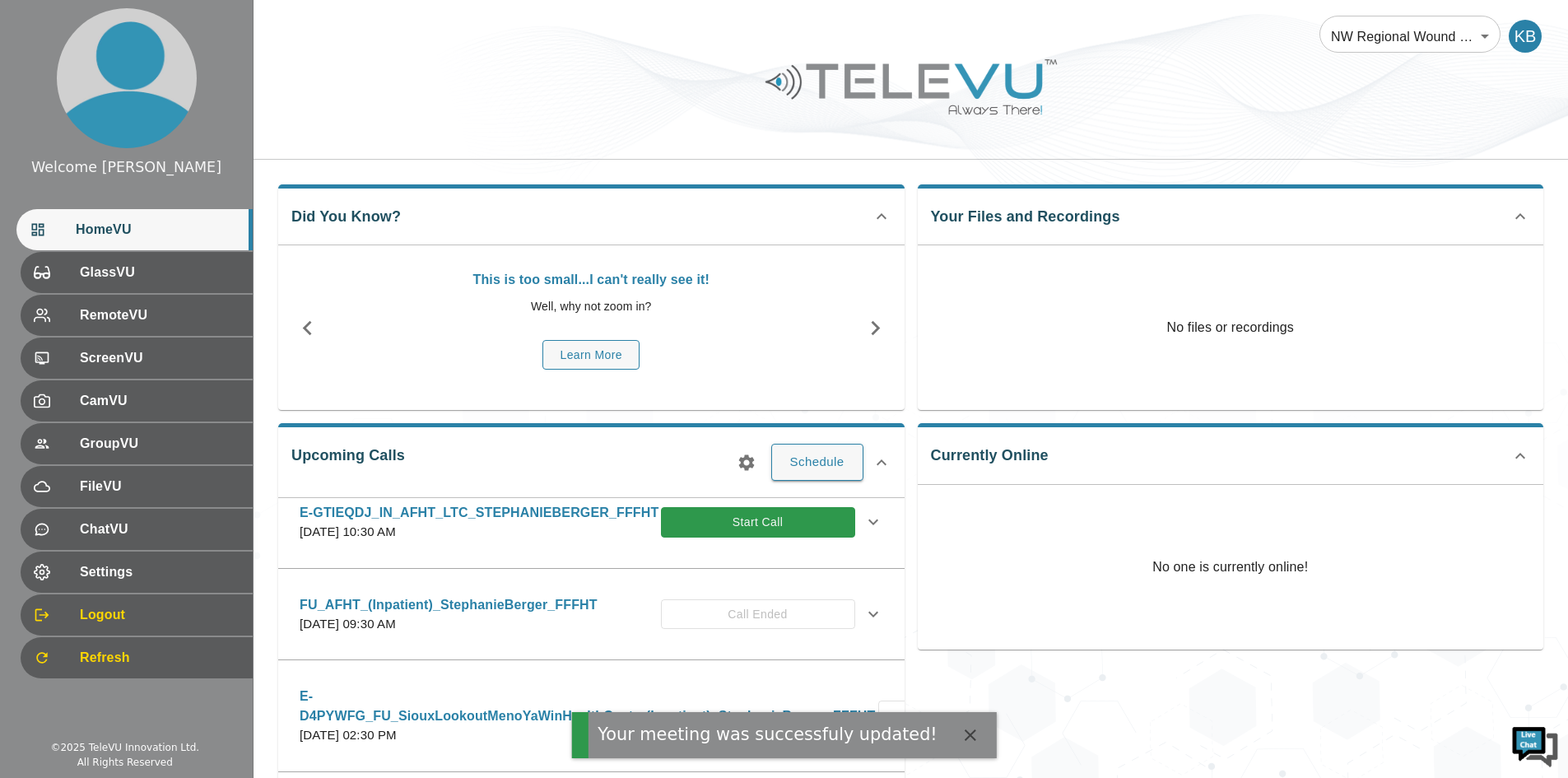
scroll to position [0, 0]
